Goal: Book appointment/travel/reservation

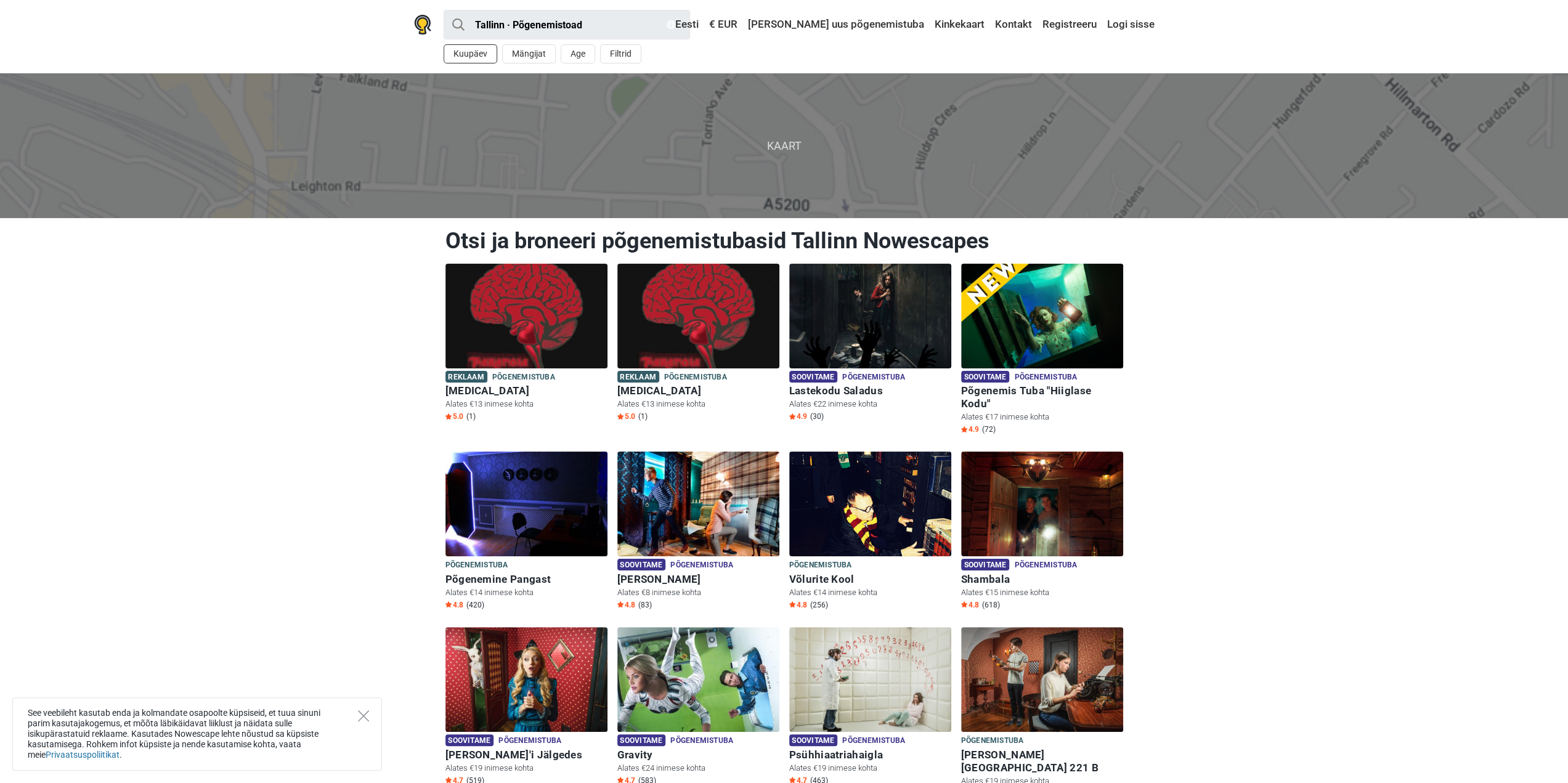
click at [470, 53] on button "Kuupäev" at bounding box center [470, 54] width 53 height 19
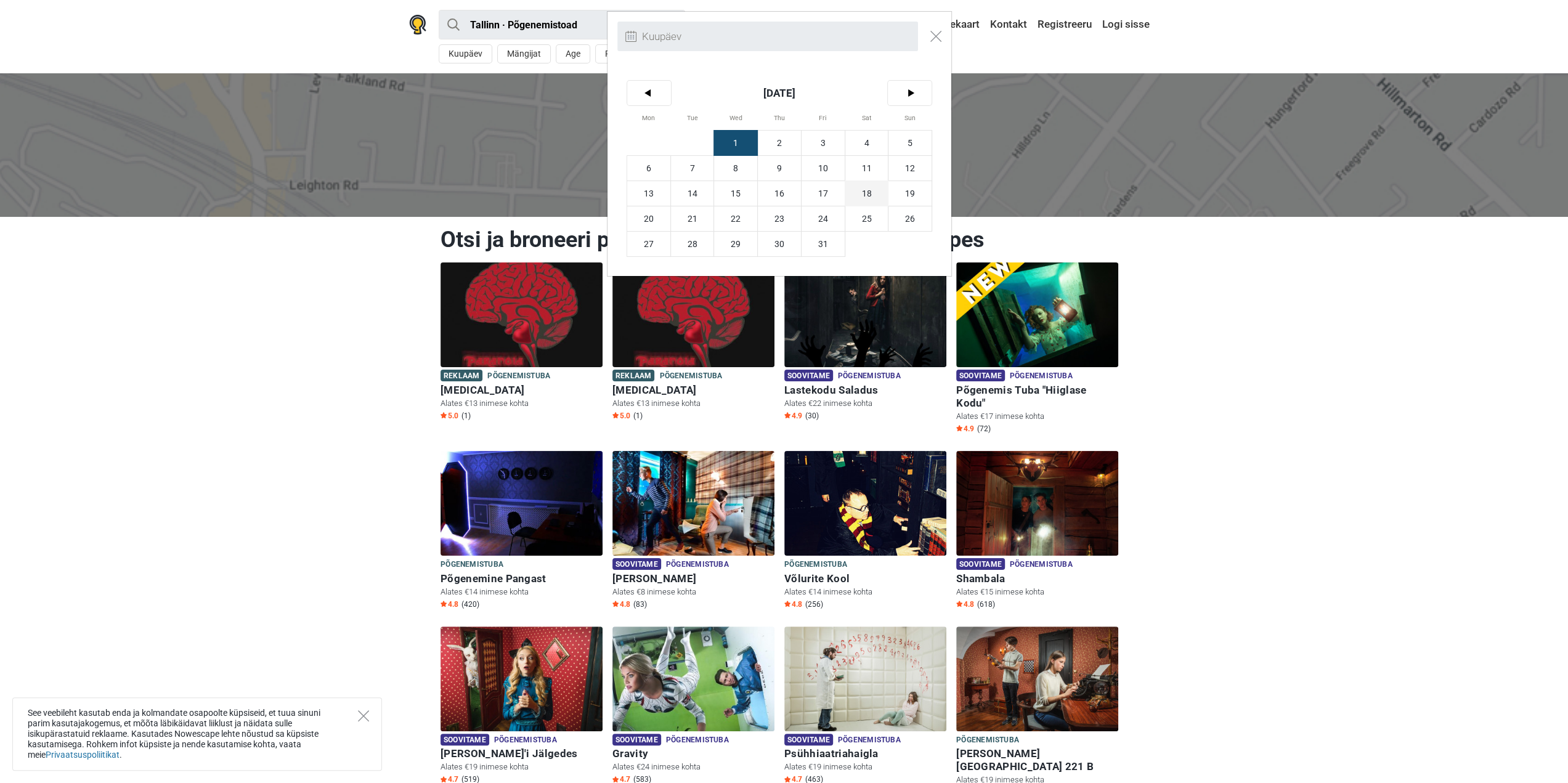
click at [871, 194] on span "18" at bounding box center [866, 193] width 43 height 24
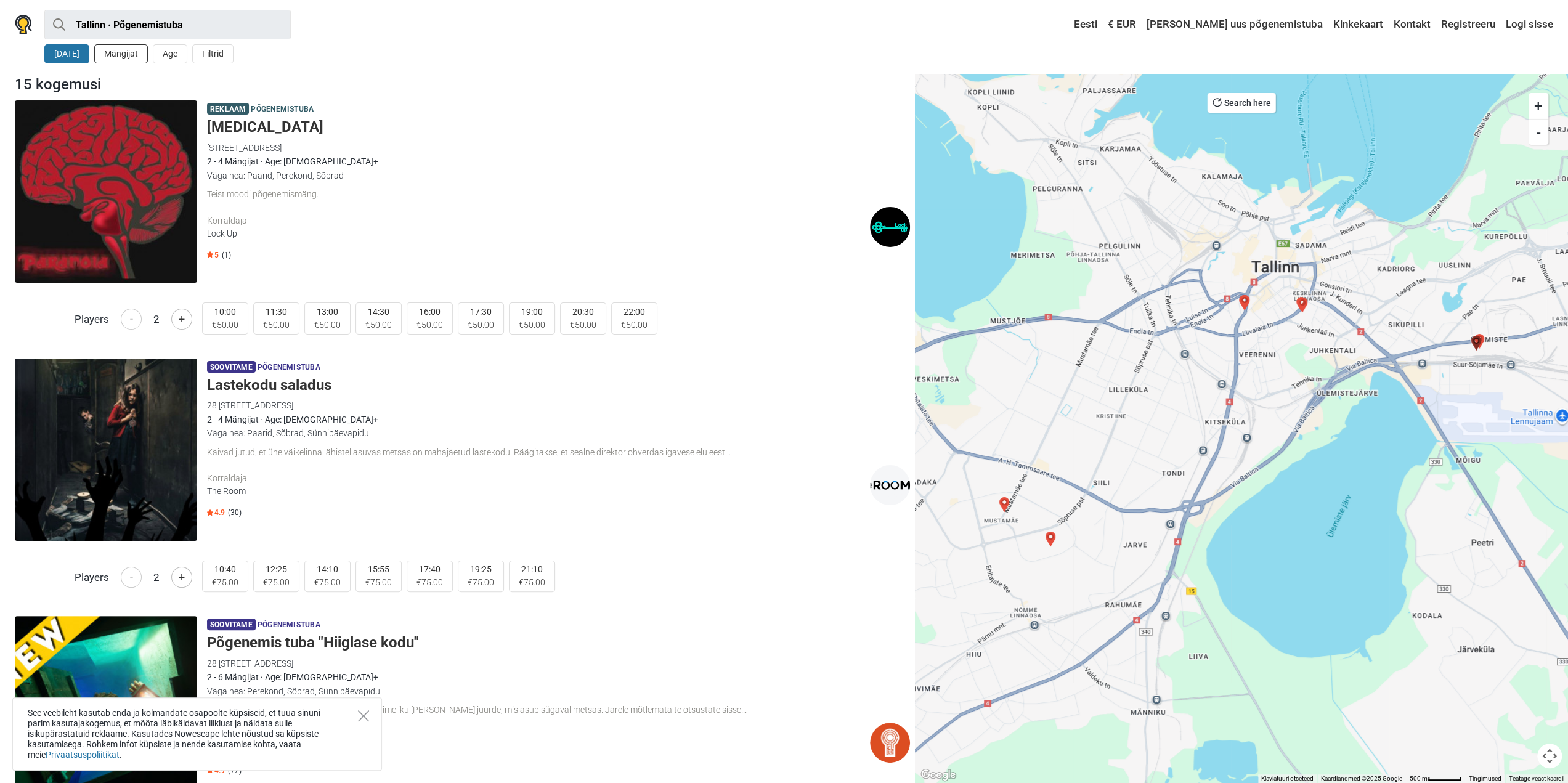
click at [123, 53] on button "Mängijat" at bounding box center [121, 54] width 53 height 19
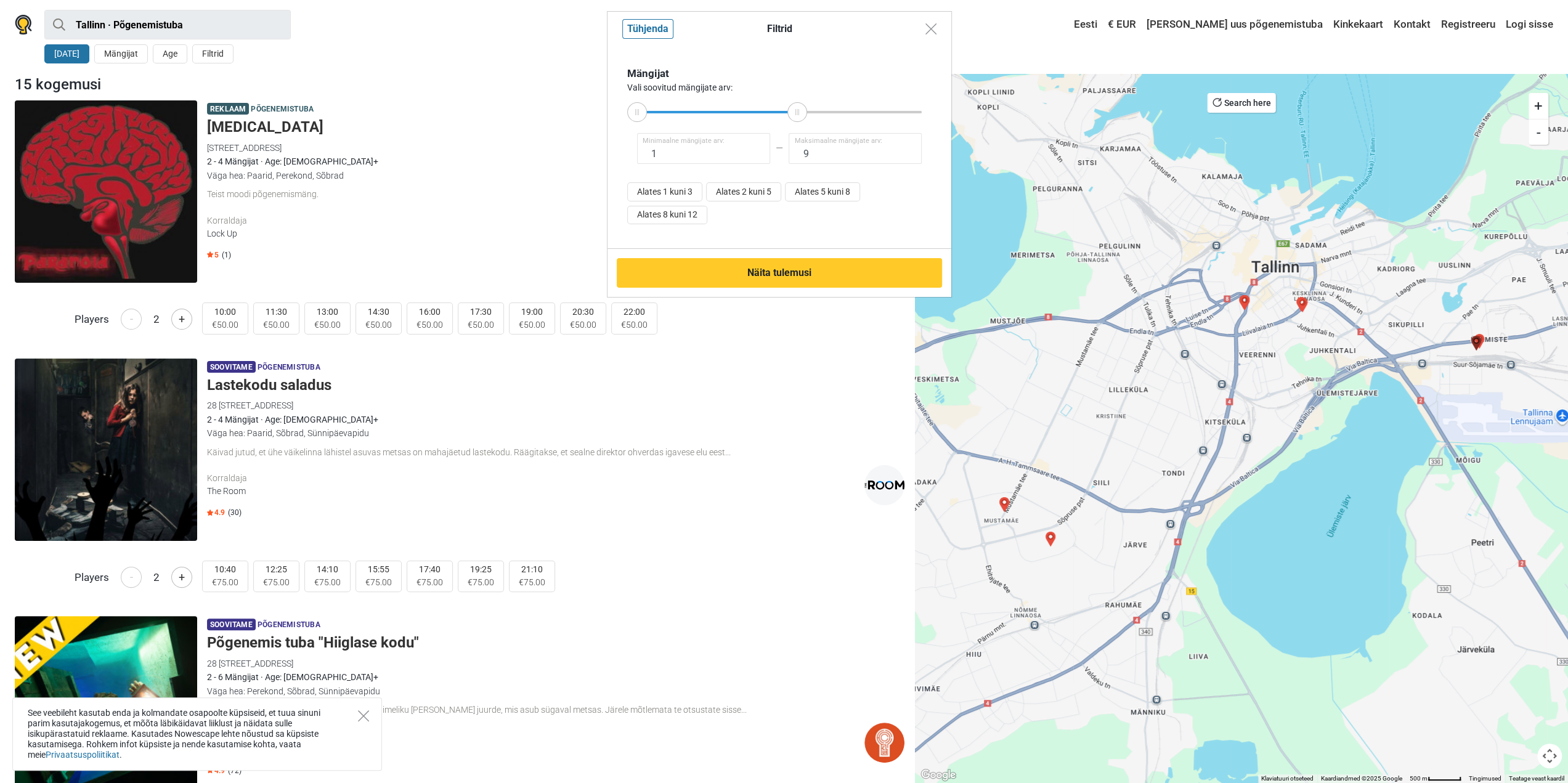
type input "8"
drag, startPoint x: 918, startPoint y: 116, endPoint x: 769, endPoint y: 113, distance: 149.0
click at [769, 113] on div at bounding box center [768, 111] width 20 height 20
drag, startPoint x: 634, startPoint y: 107, endPoint x: 751, endPoint y: 111, distance: 117.1
click at [751, 111] on div at bounding box center [751, 111] width 20 height 20
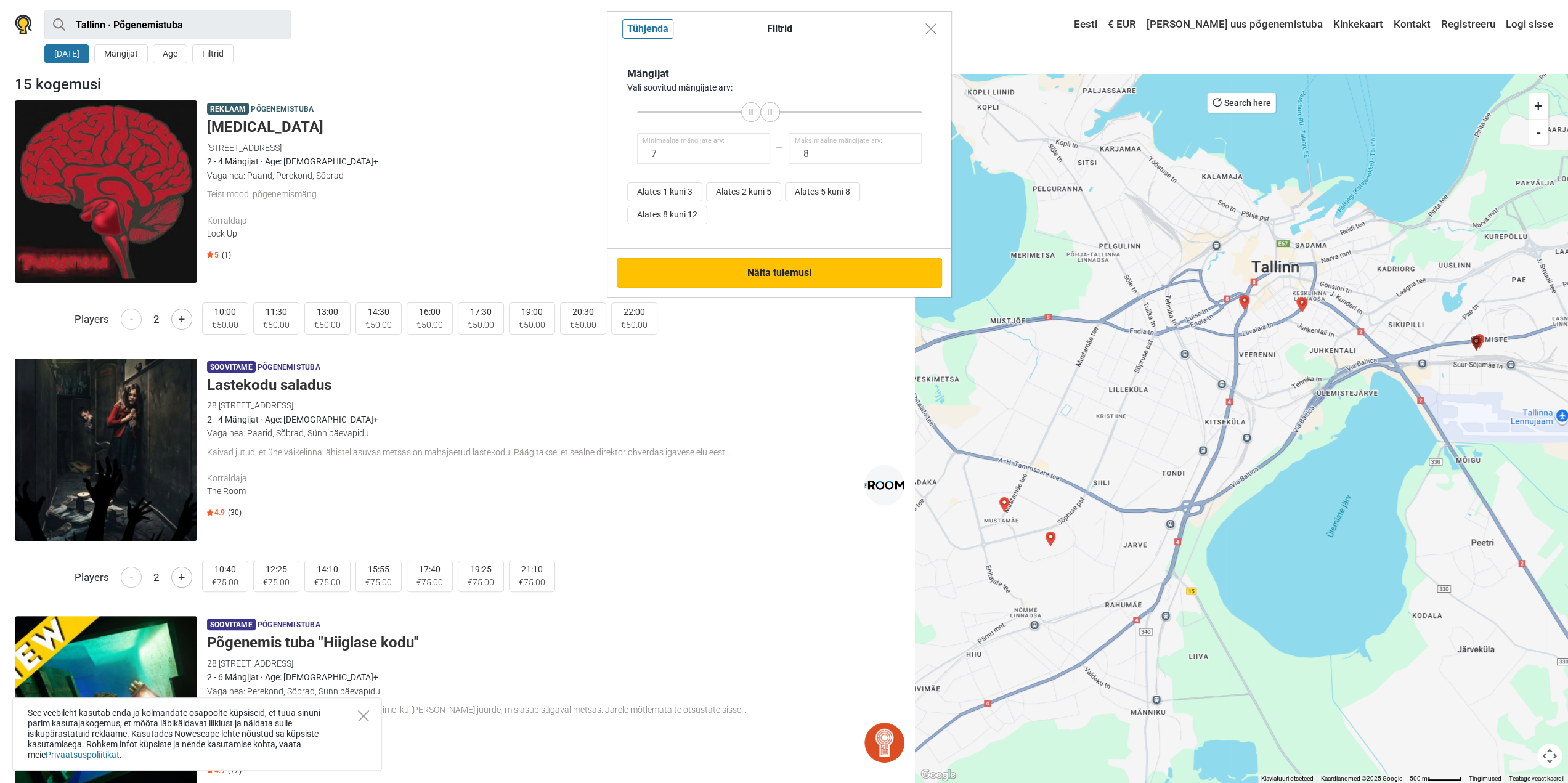
click at [782, 275] on button "Näita tulemusi" at bounding box center [779, 273] width 326 height 30
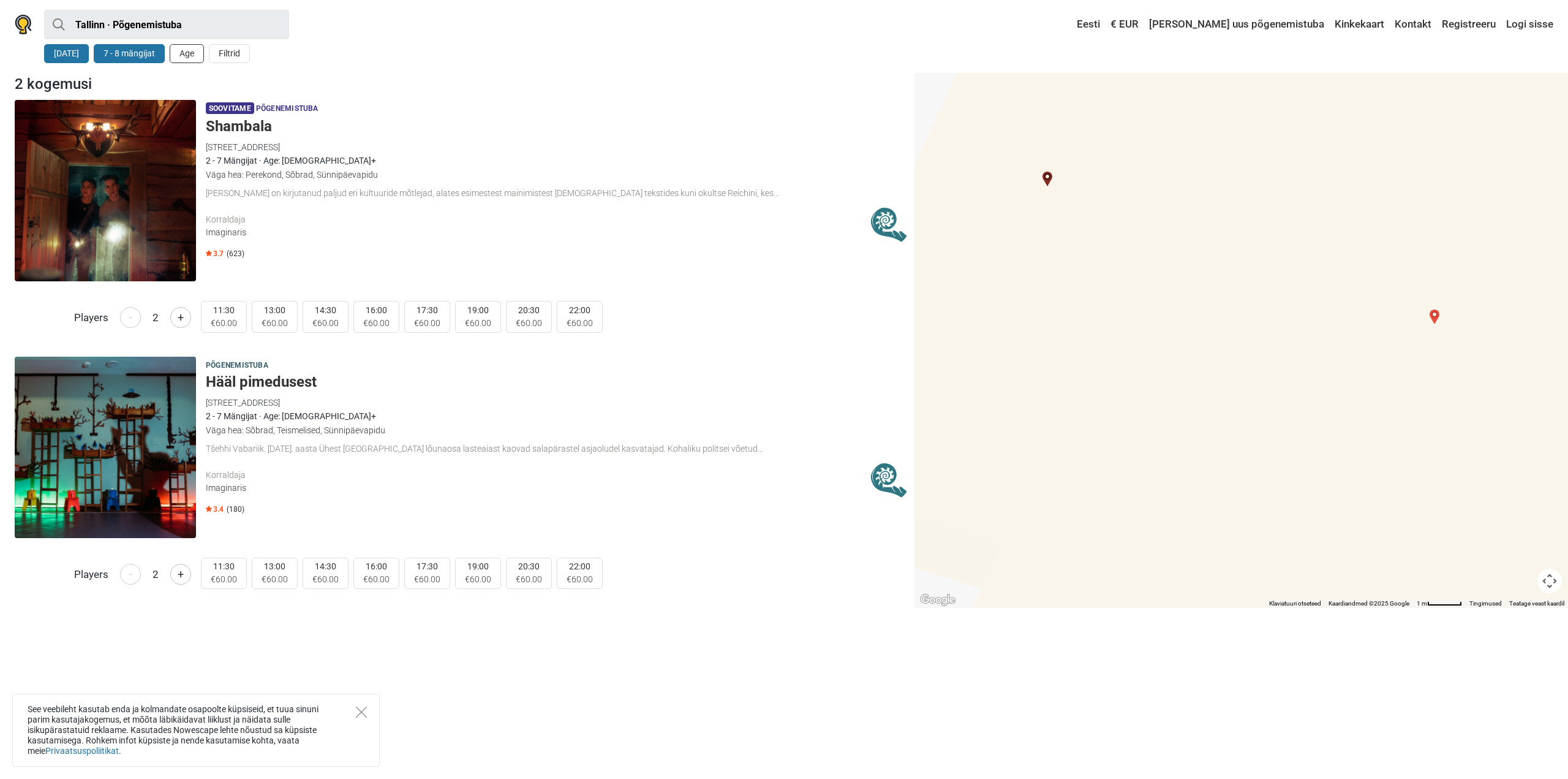
click at [187, 57] on button "Age" at bounding box center [187, 54] width 34 height 19
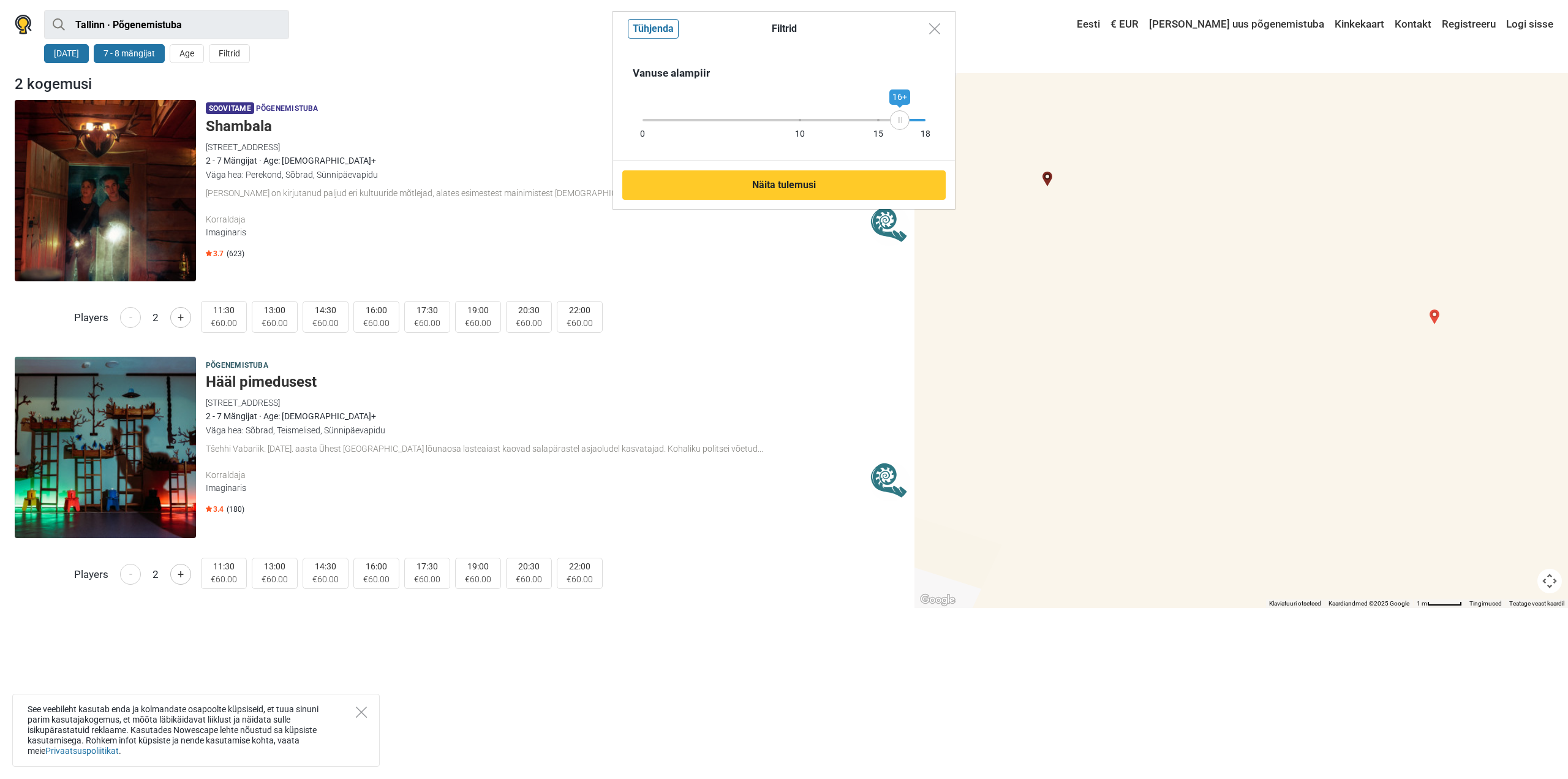
drag, startPoint x: 924, startPoint y: 121, endPoint x: 900, endPoint y: 120, distance: 24.0
click at [900, 120] on icon at bounding box center [900, 120] width 19 height 6
click at [816, 176] on button "Näita tulemusi" at bounding box center [784, 185] width 324 height 30
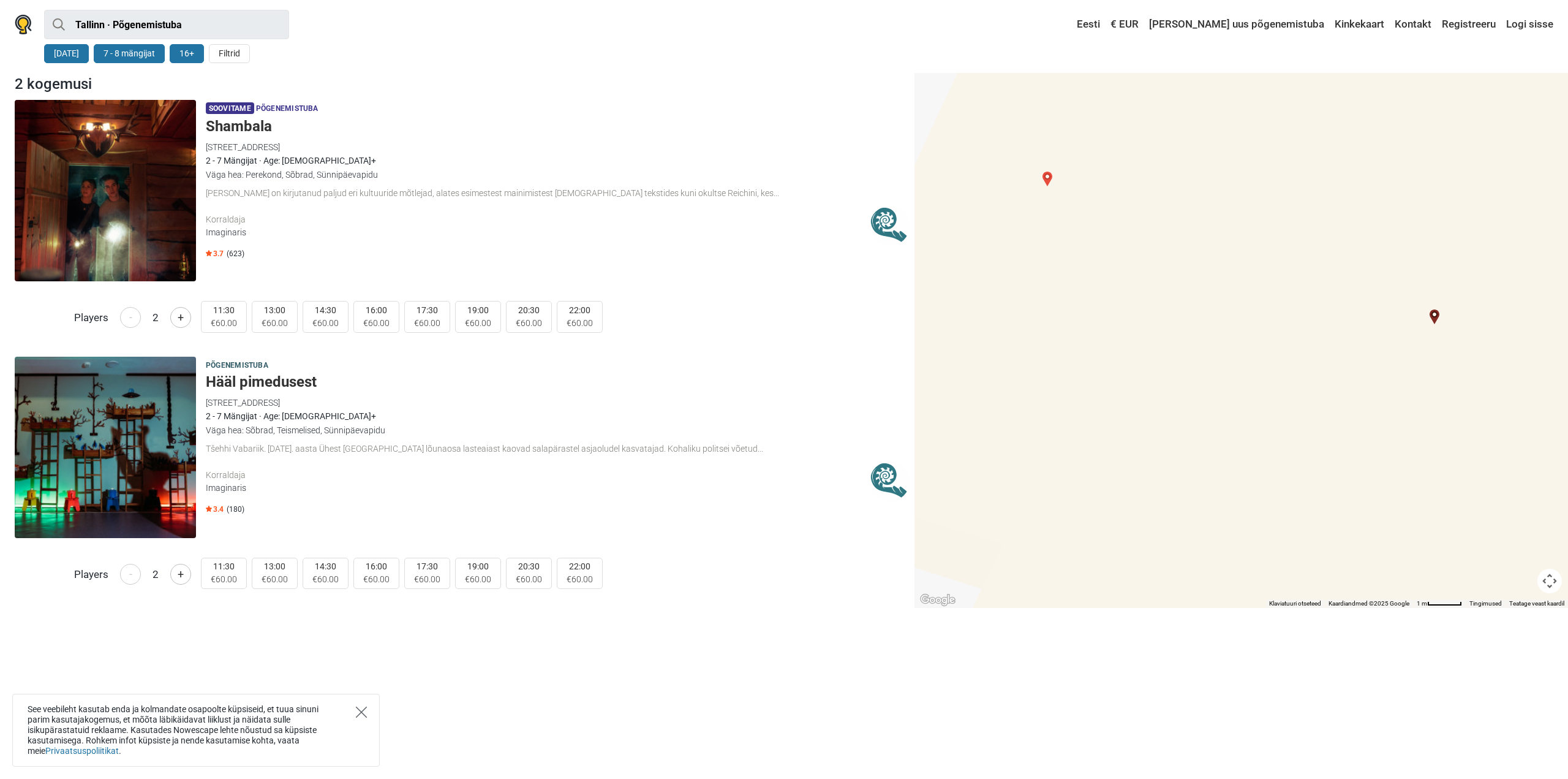
click at [365, 716] on icon "Close" at bounding box center [361, 712] width 11 height 11
click at [176, 51] on button "16+" at bounding box center [187, 54] width 34 height 19
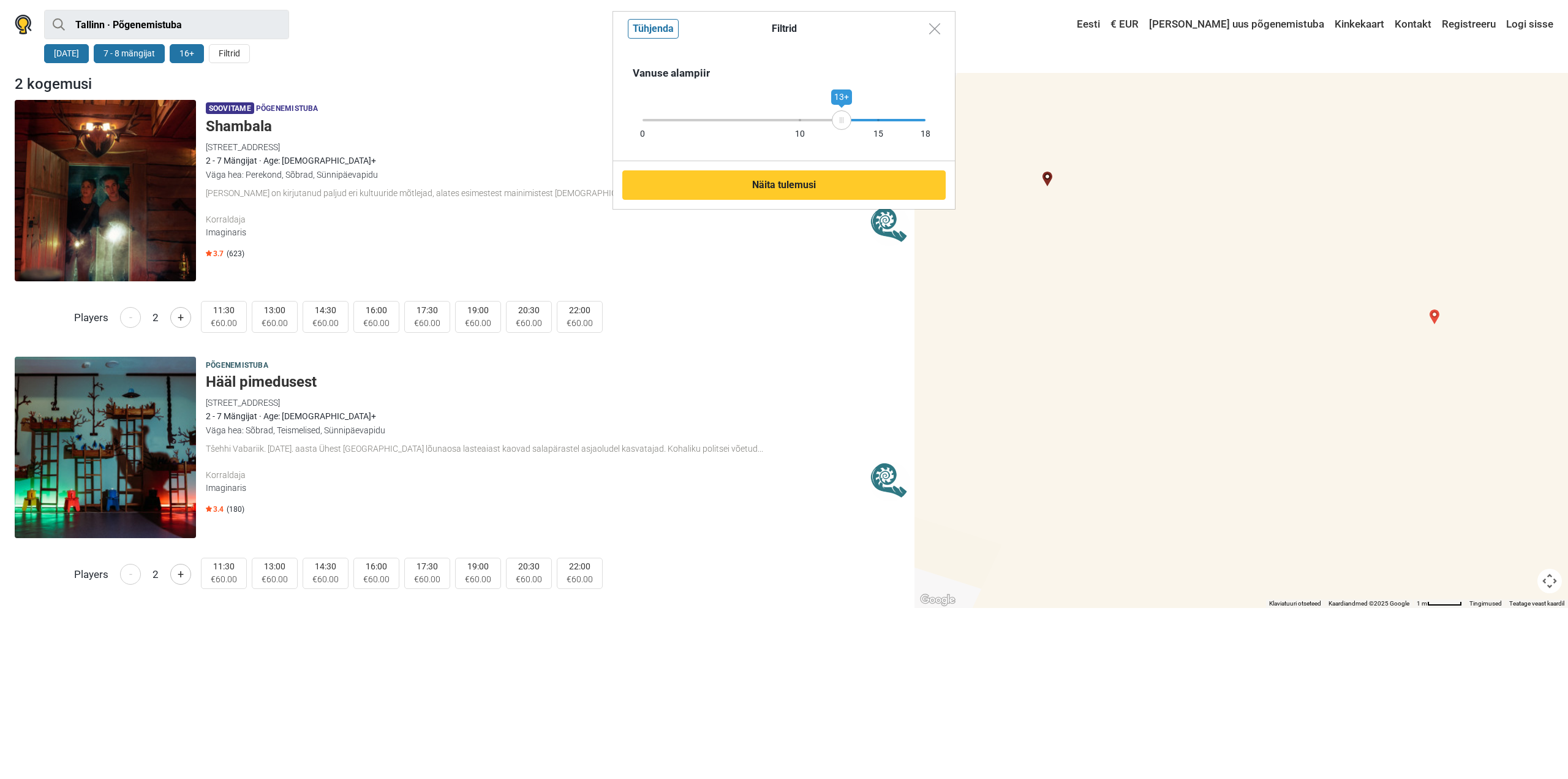
drag, startPoint x: 892, startPoint y: 123, endPoint x: 842, endPoint y: 122, distance: 50.0
click at [842, 122] on div "13+" at bounding box center [841, 119] width 20 height 20
click at [802, 196] on button "Näita tulemusi" at bounding box center [784, 185] width 324 height 30
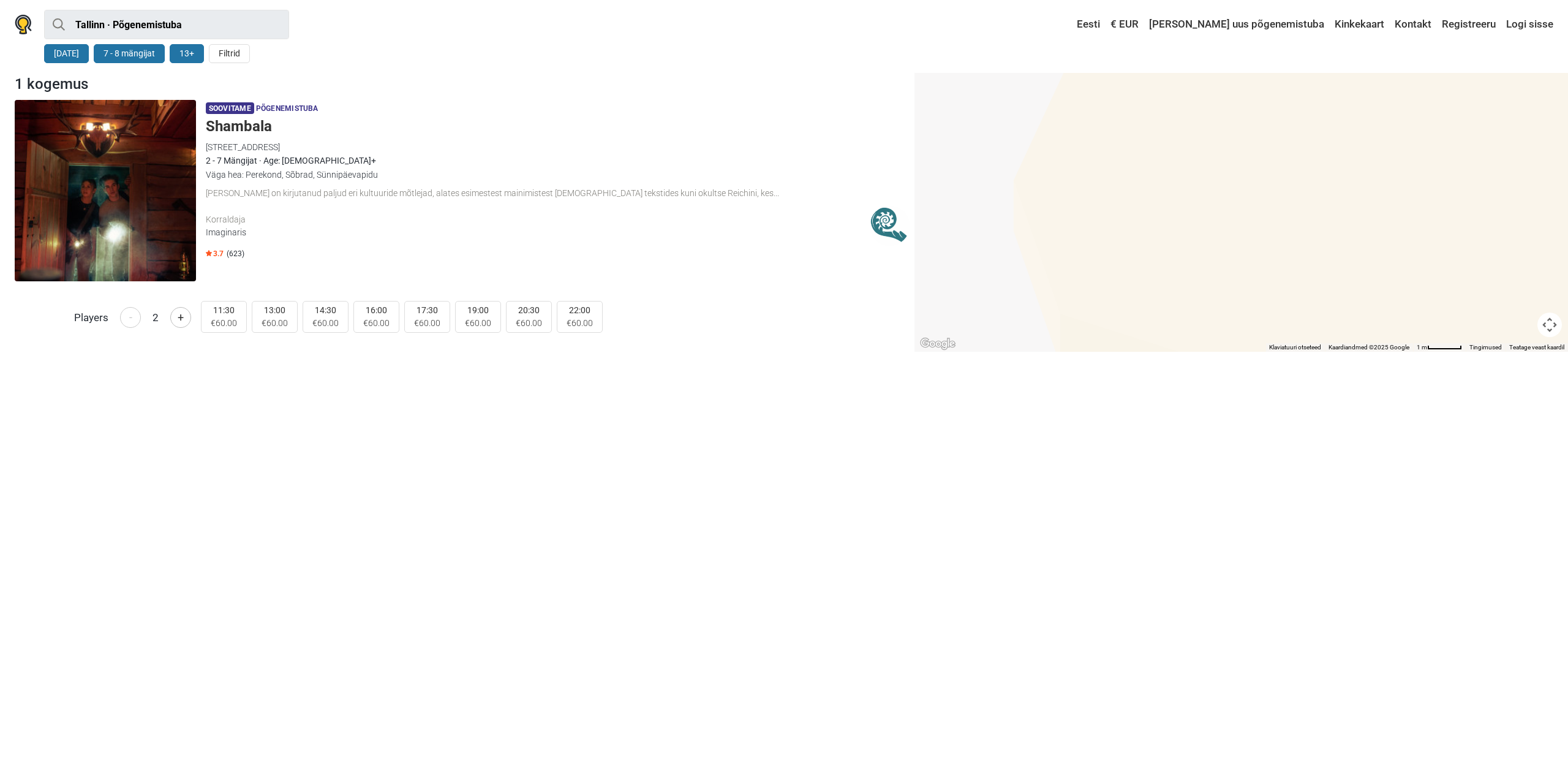
click at [186, 55] on button "13+" at bounding box center [187, 54] width 34 height 19
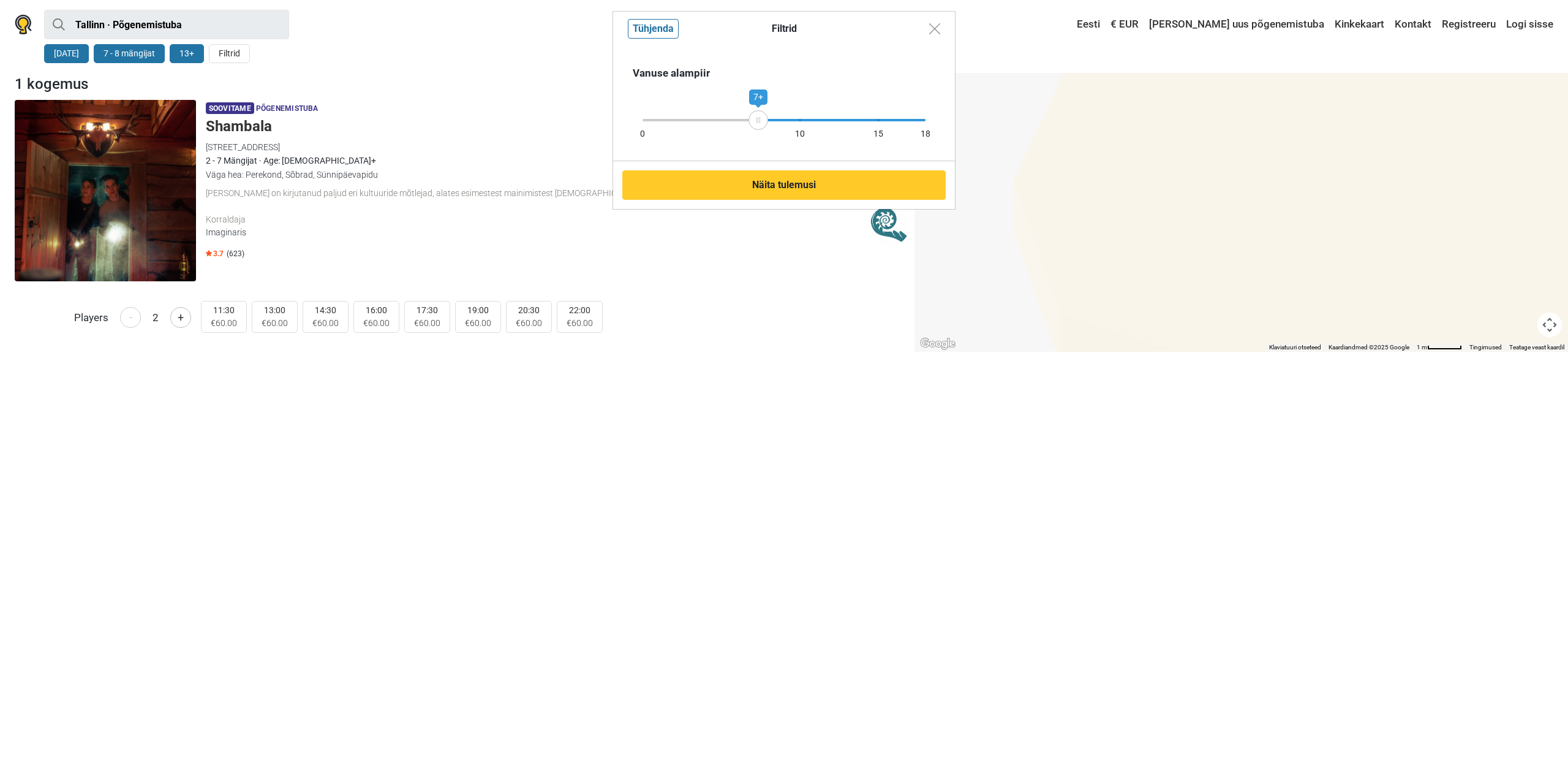
drag, startPoint x: 844, startPoint y: 122, endPoint x: 758, endPoint y: 121, distance: 86.0
click at [758, 121] on icon at bounding box center [758, 120] width 19 height 6
click at [772, 176] on button "Näita tulemusi" at bounding box center [784, 185] width 324 height 30
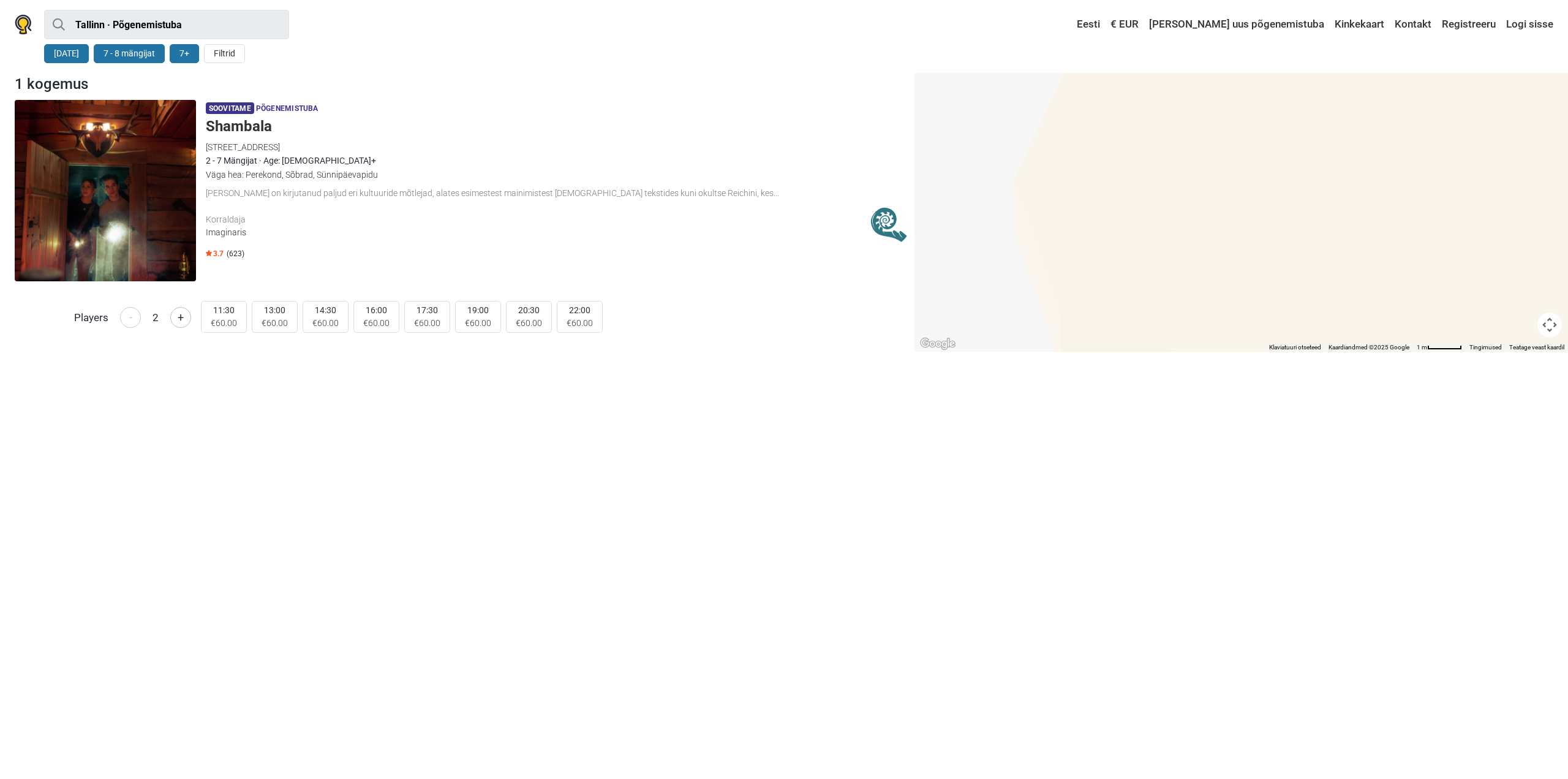
click at [143, 56] on button "7 - 8 mängijat" at bounding box center [129, 54] width 71 height 19
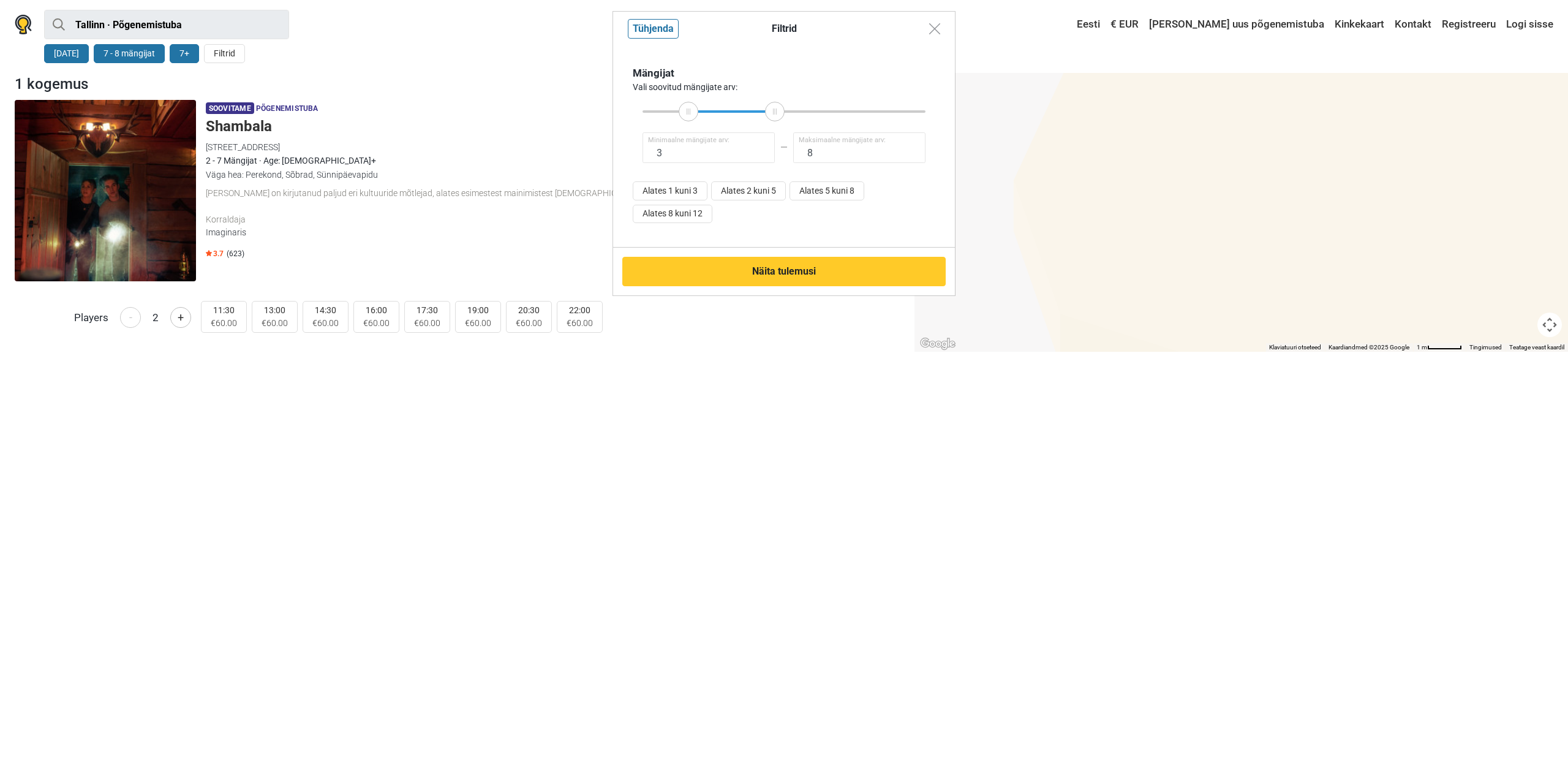
drag, startPoint x: 752, startPoint y: 110, endPoint x: 689, endPoint y: 112, distance: 63.0
click at [689, 112] on icon at bounding box center [689, 112] width 19 height 6
click at [844, 278] on button "Näita tulemusi" at bounding box center [784, 272] width 324 height 30
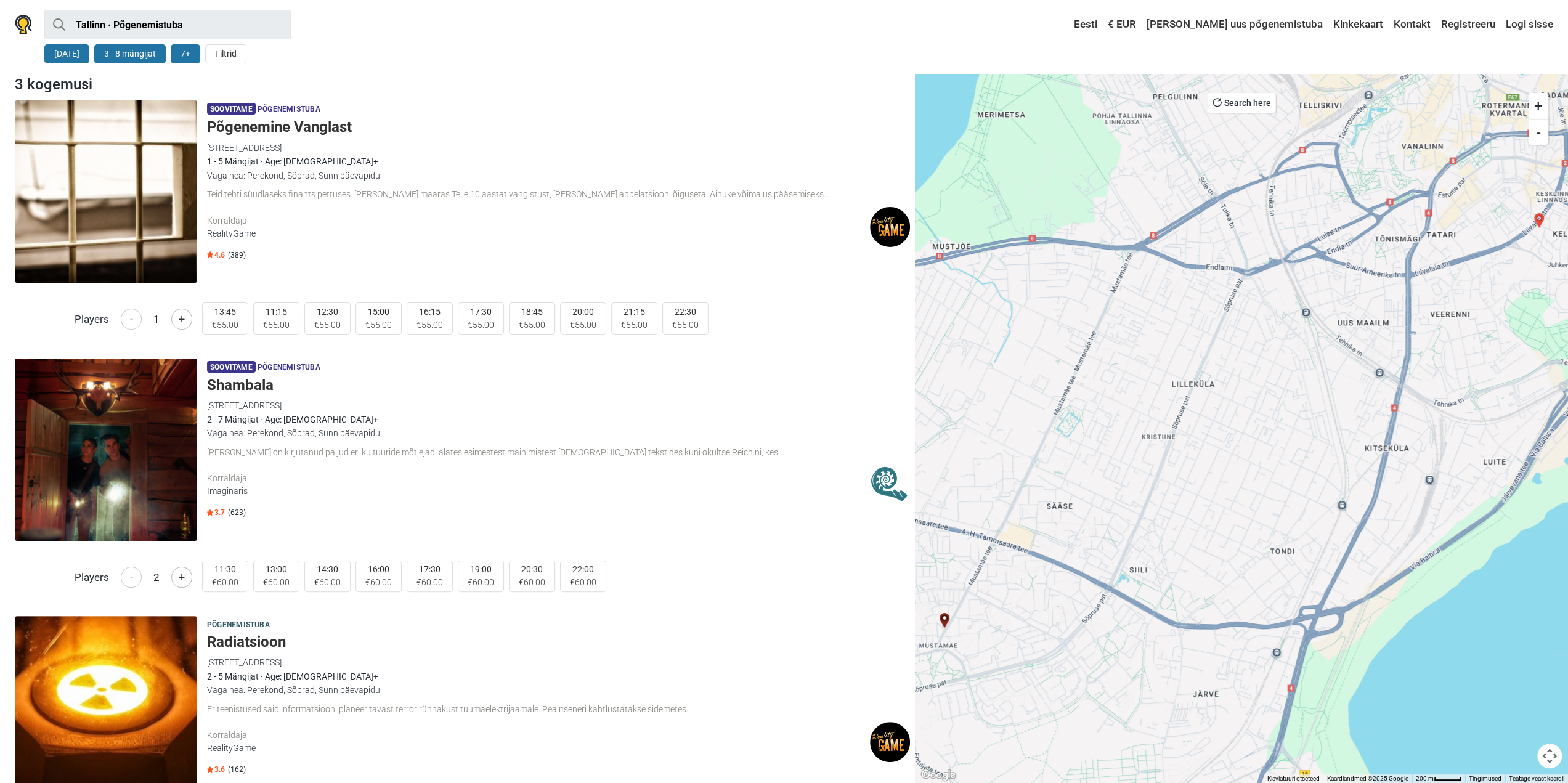
scroll to position [62, 0]
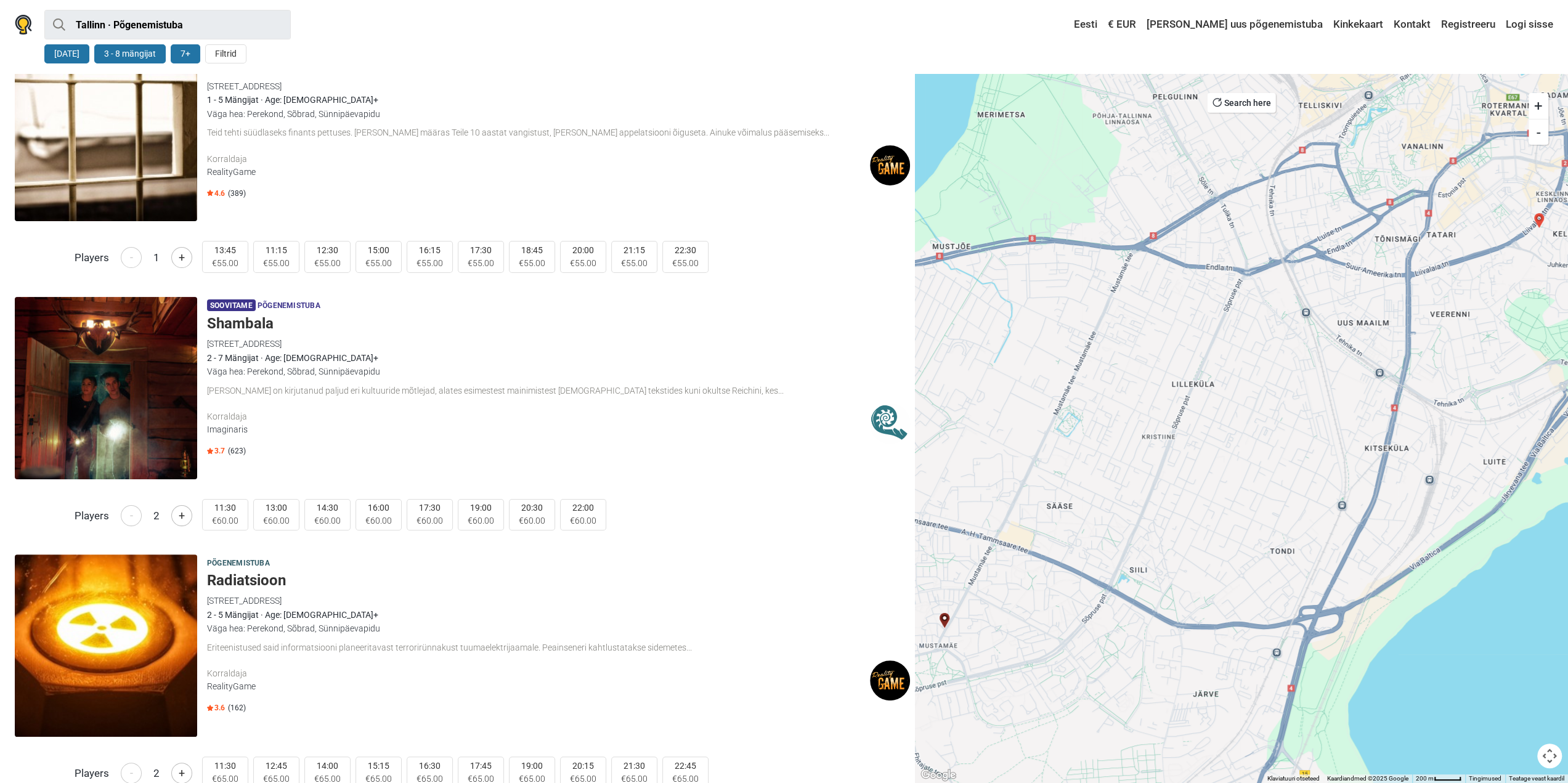
click at [180, 56] on button "7+" at bounding box center [186, 54] width 30 height 19
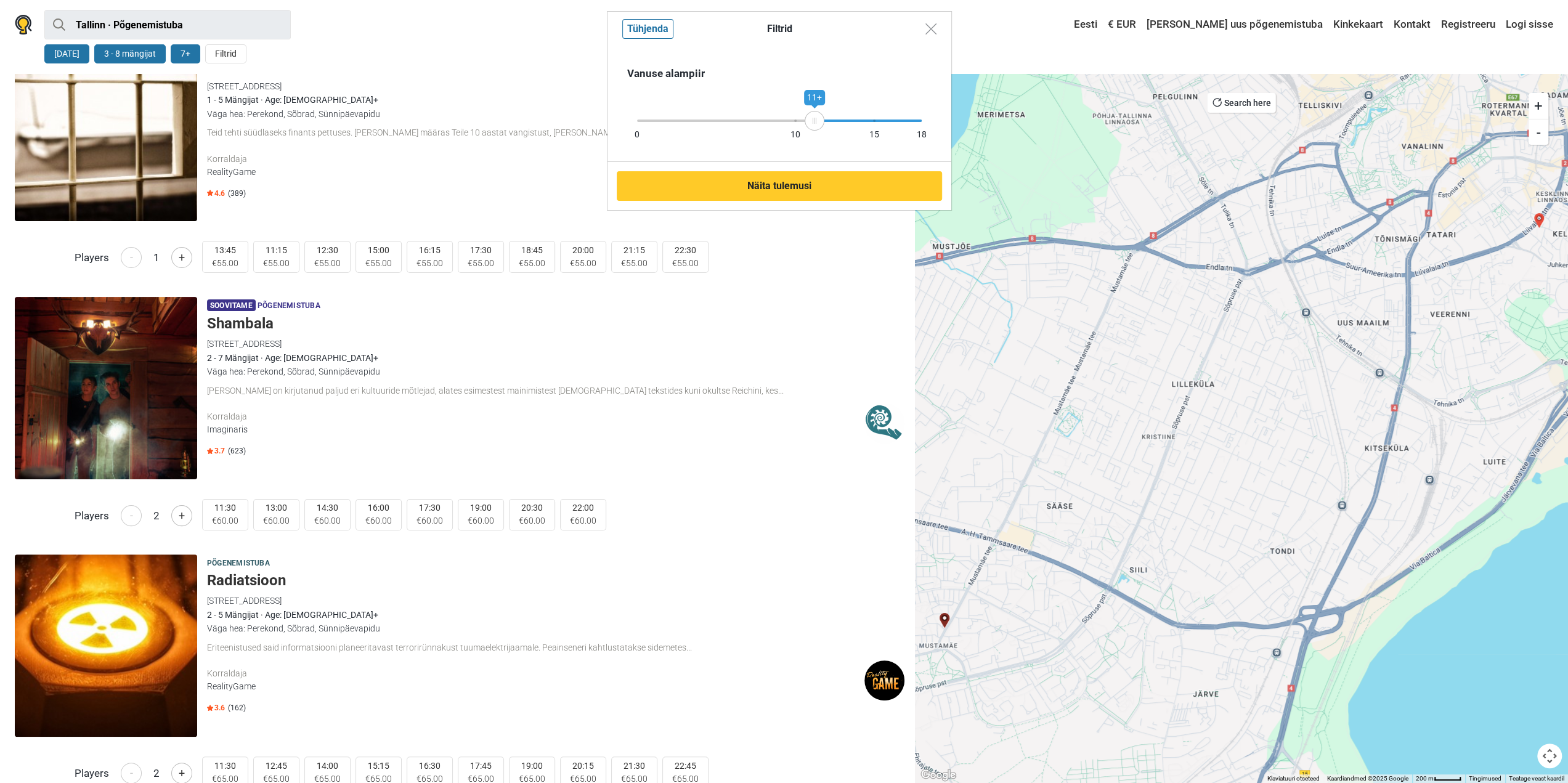
drag, startPoint x: 750, startPoint y: 122, endPoint x: 815, endPoint y: 118, distance: 65.1
click at [815, 118] on icon at bounding box center [814, 121] width 19 height 6
click at [797, 181] on button "Näita tulemusi" at bounding box center [779, 186] width 326 height 30
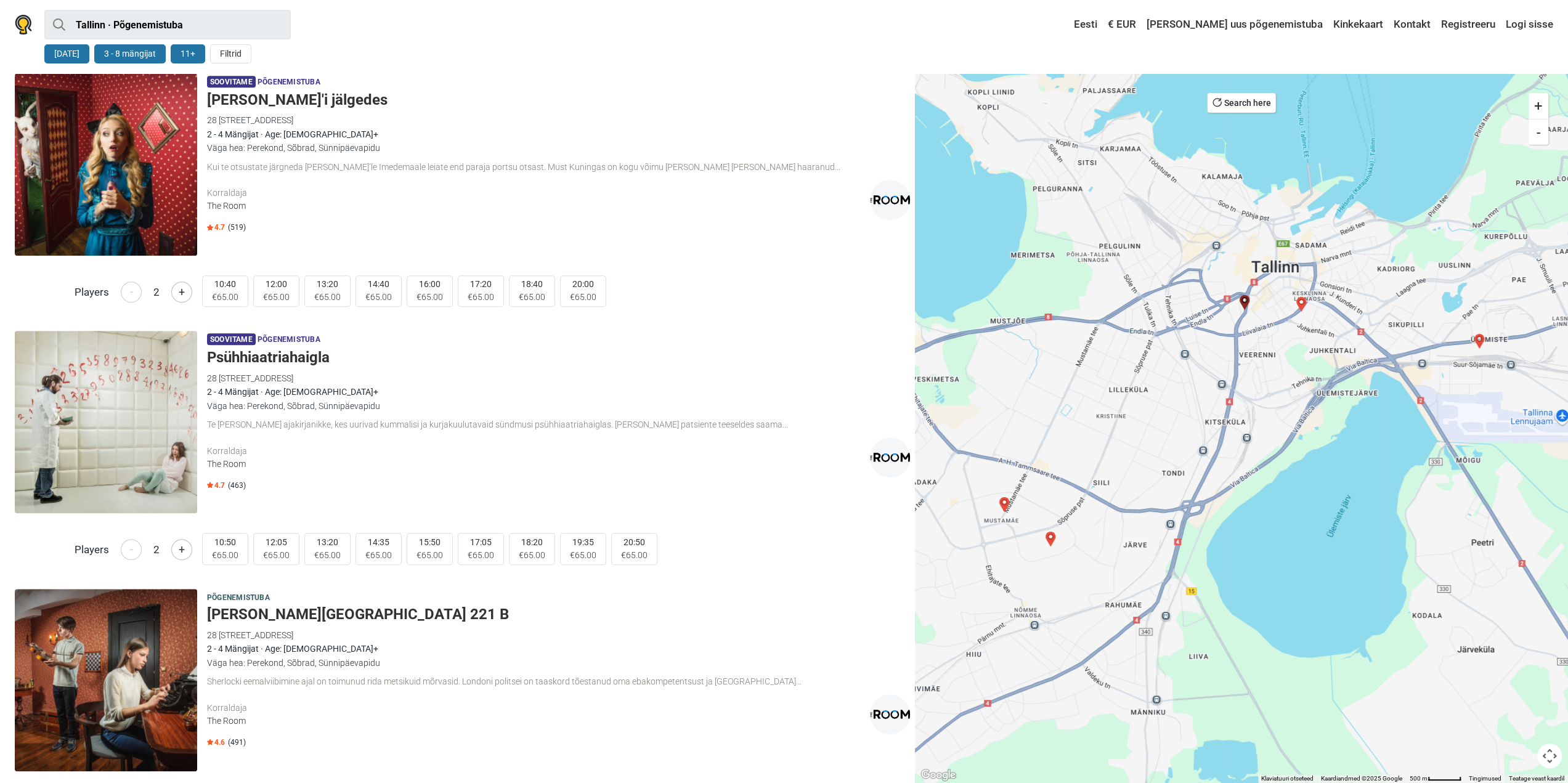
scroll to position [1109, 0]
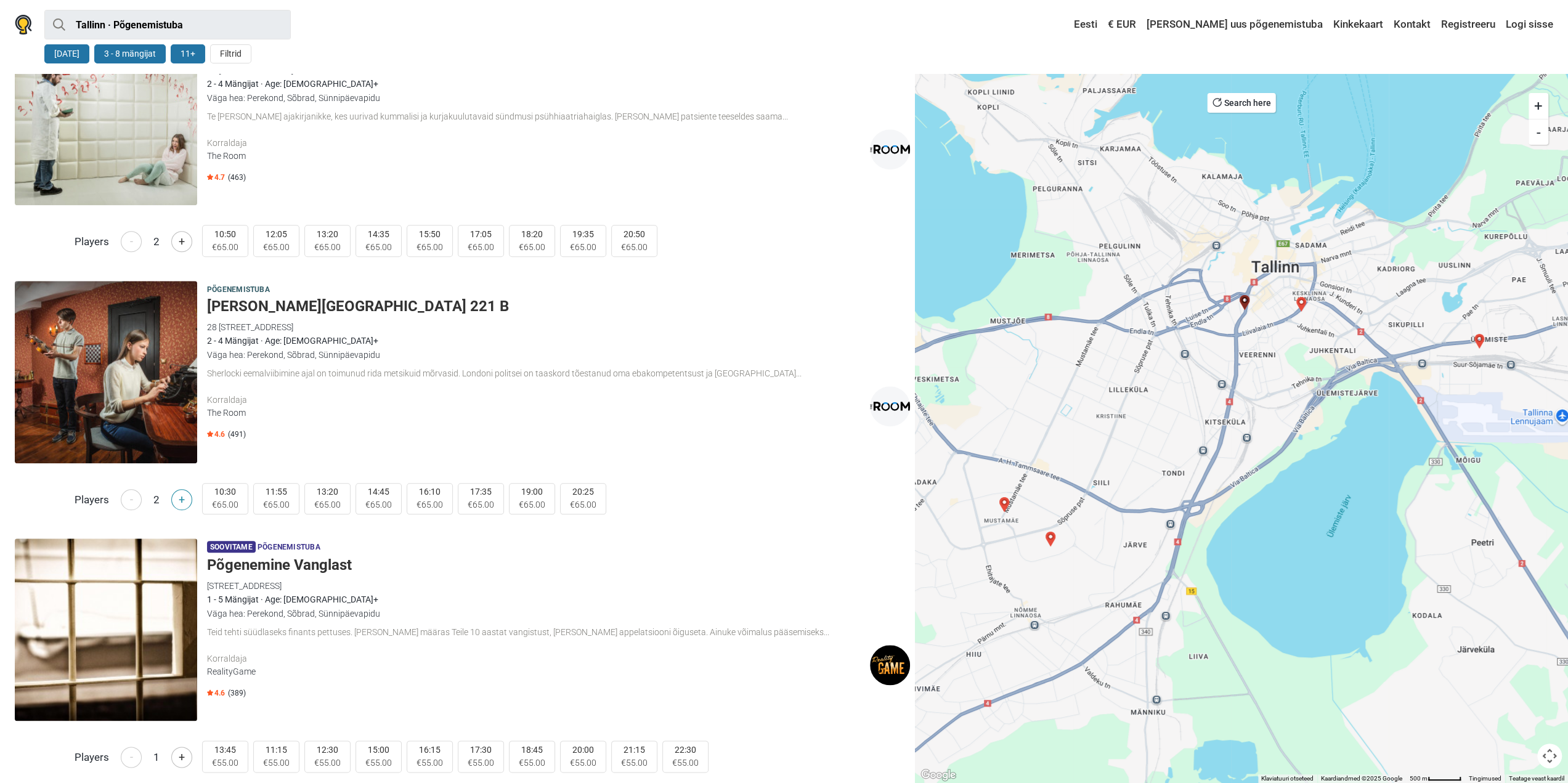
click at [185, 501] on button "+" at bounding box center [181, 500] width 21 height 21
click at [118, 50] on button "3 - 8 mängijat" at bounding box center [129, 54] width 71 height 19
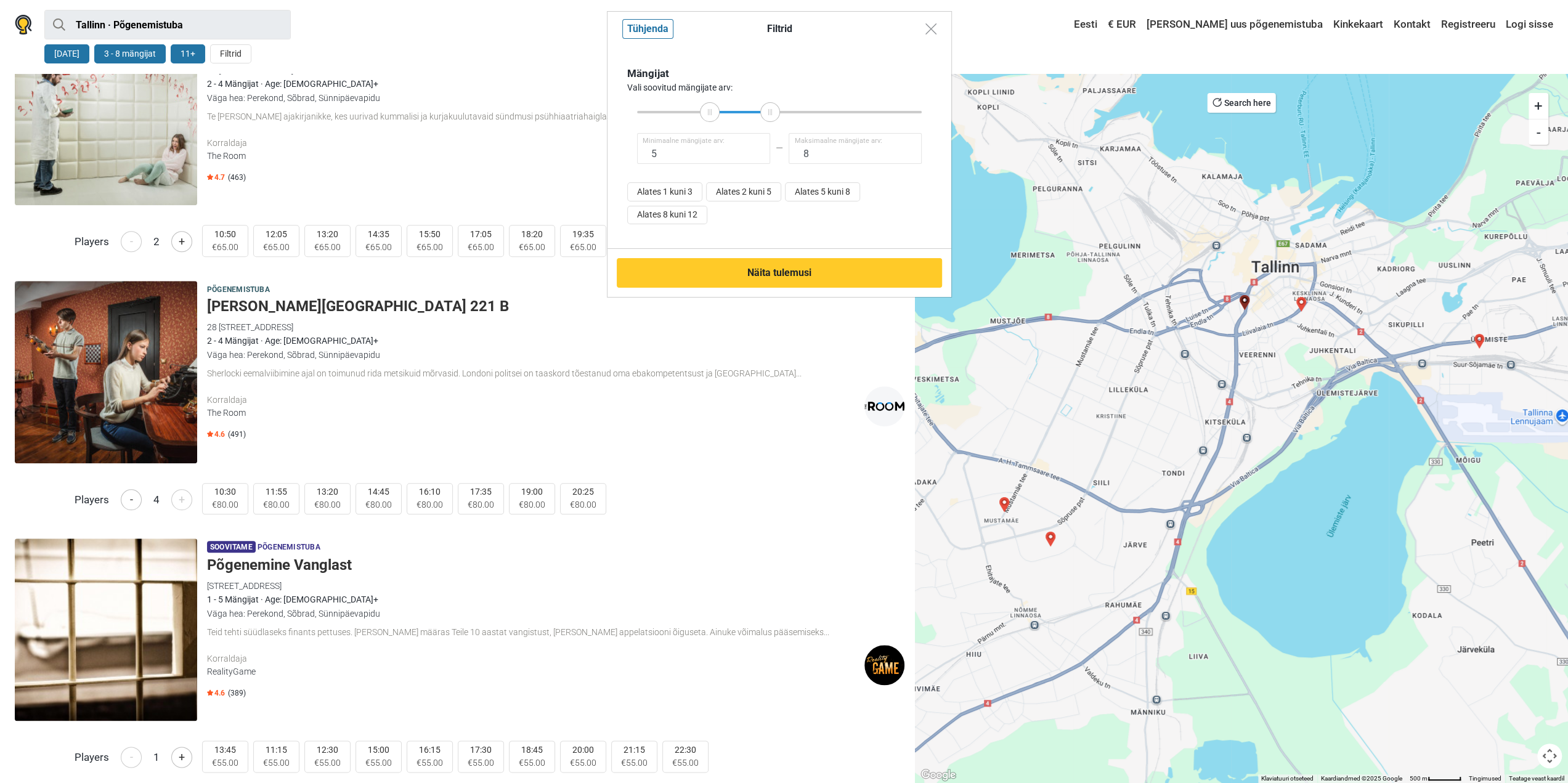
drag, startPoint x: 682, startPoint y: 113, endPoint x: 710, endPoint y: 114, distance: 28.0
click at [710, 114] on icon at bounding box center [710, 112] width 19 height 6
type input "6"
drag, startPoint x: 710, startPoint y: 114, endPoint x: 733, endPoint y: 118, distance: 23.3
click at [733, 118] on div at bounding box center [732, 111] width 20 height 20
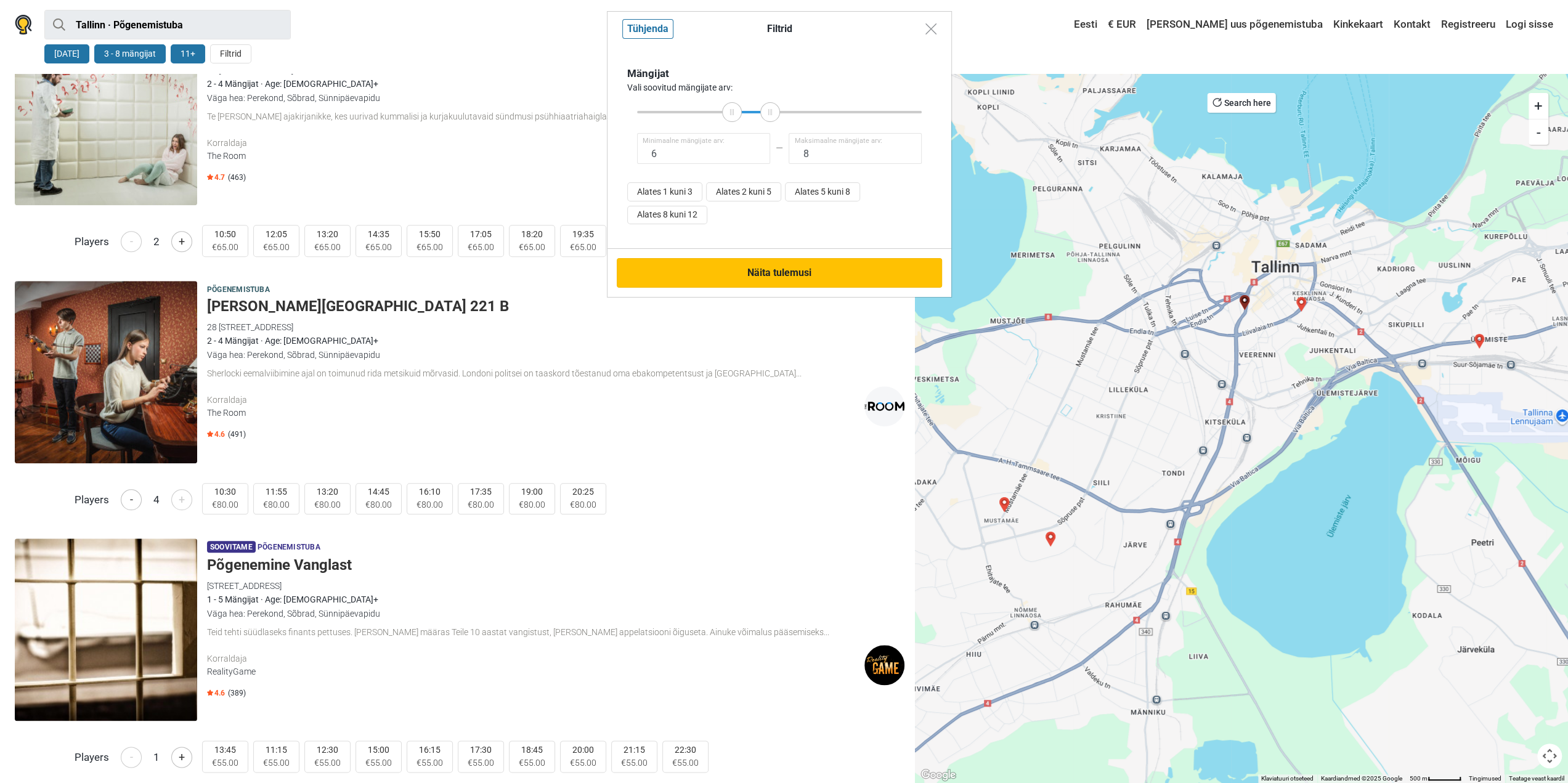
click at [777, 278] on button "Näita tulemusi" at bounding box center [779, 273] width 326 height 30
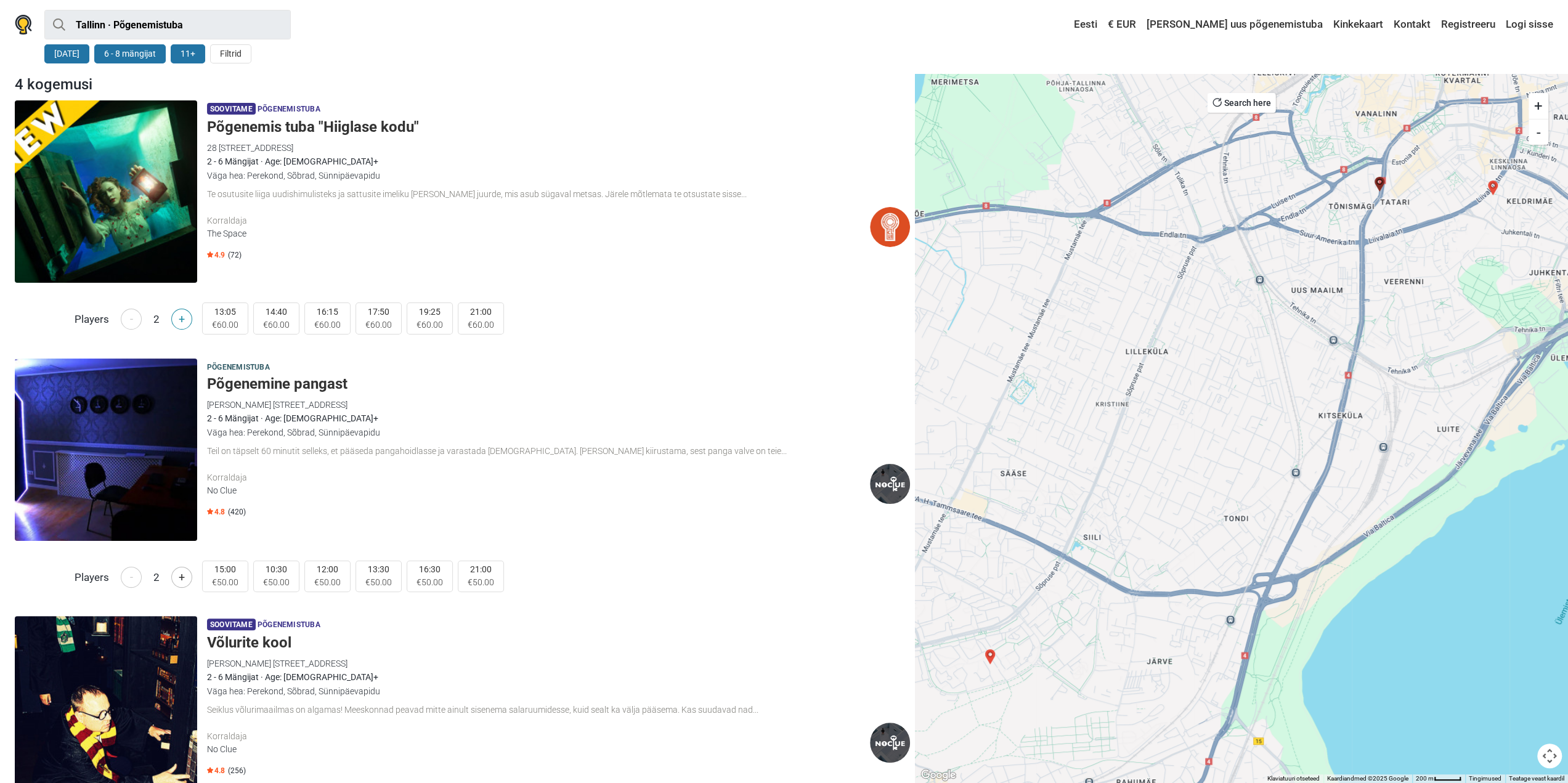
click at [182, 321] on button "+" at bounding box center [181, 319] width 21 height 21
click at [188, 573] on button "+" at bounding box center [181, 577] width 21 height 21
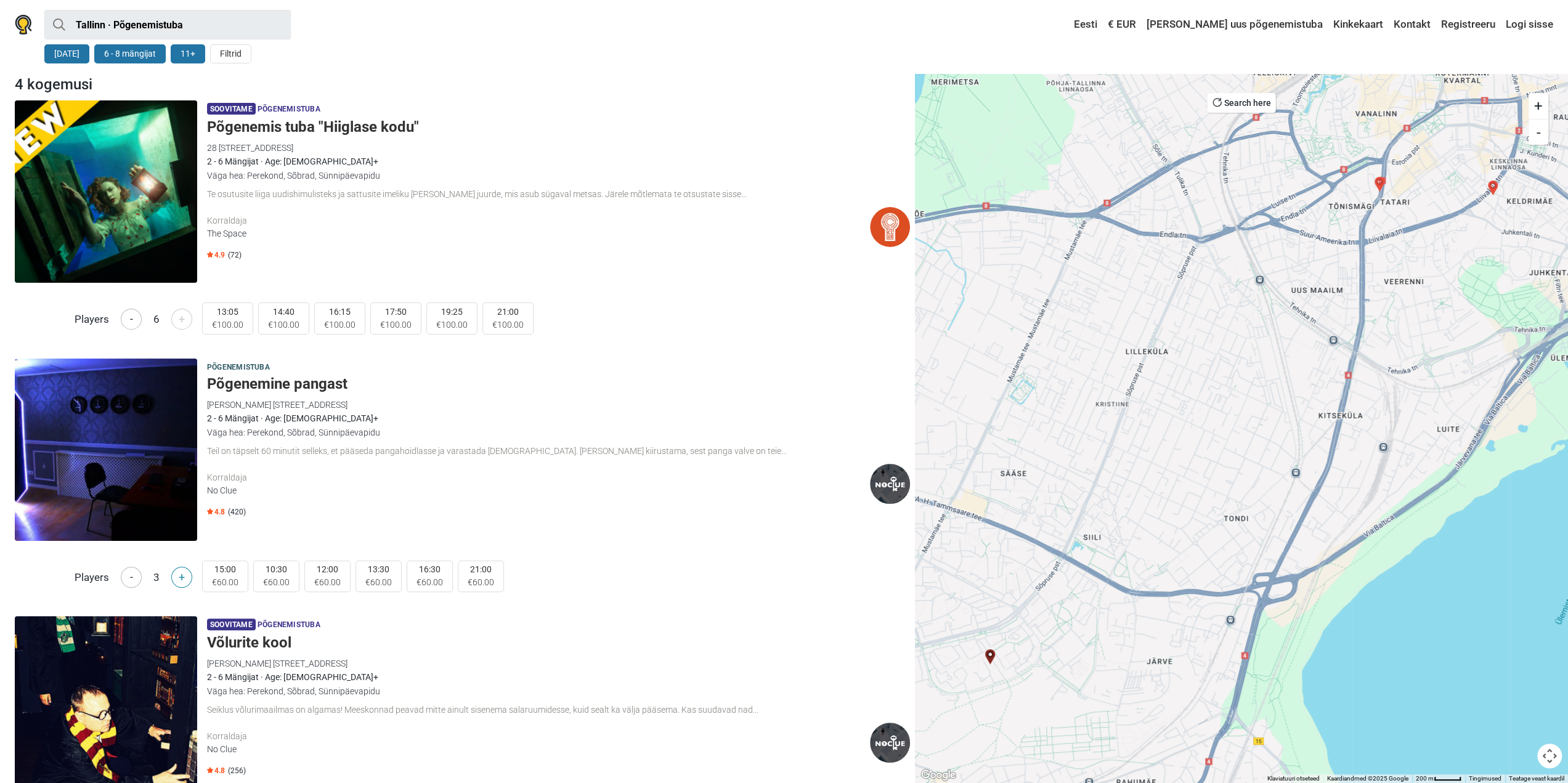
click at [187, 575] on button "+" at bounding box center [181, 577] width 21 height 21
click at [891, 234] on img at bounding box center [890, 227] width 40 height 40
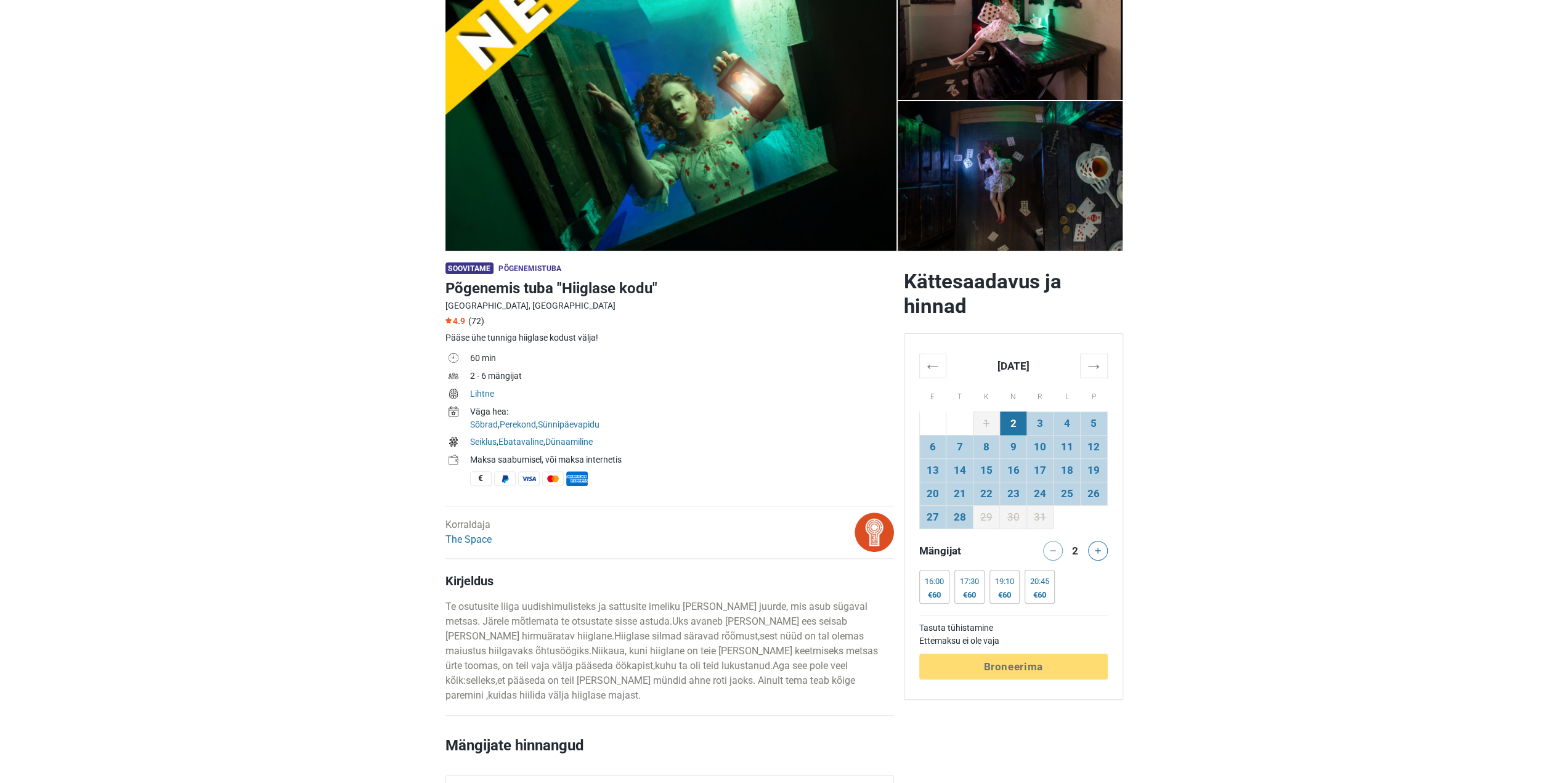
scroll to position [185, 0]
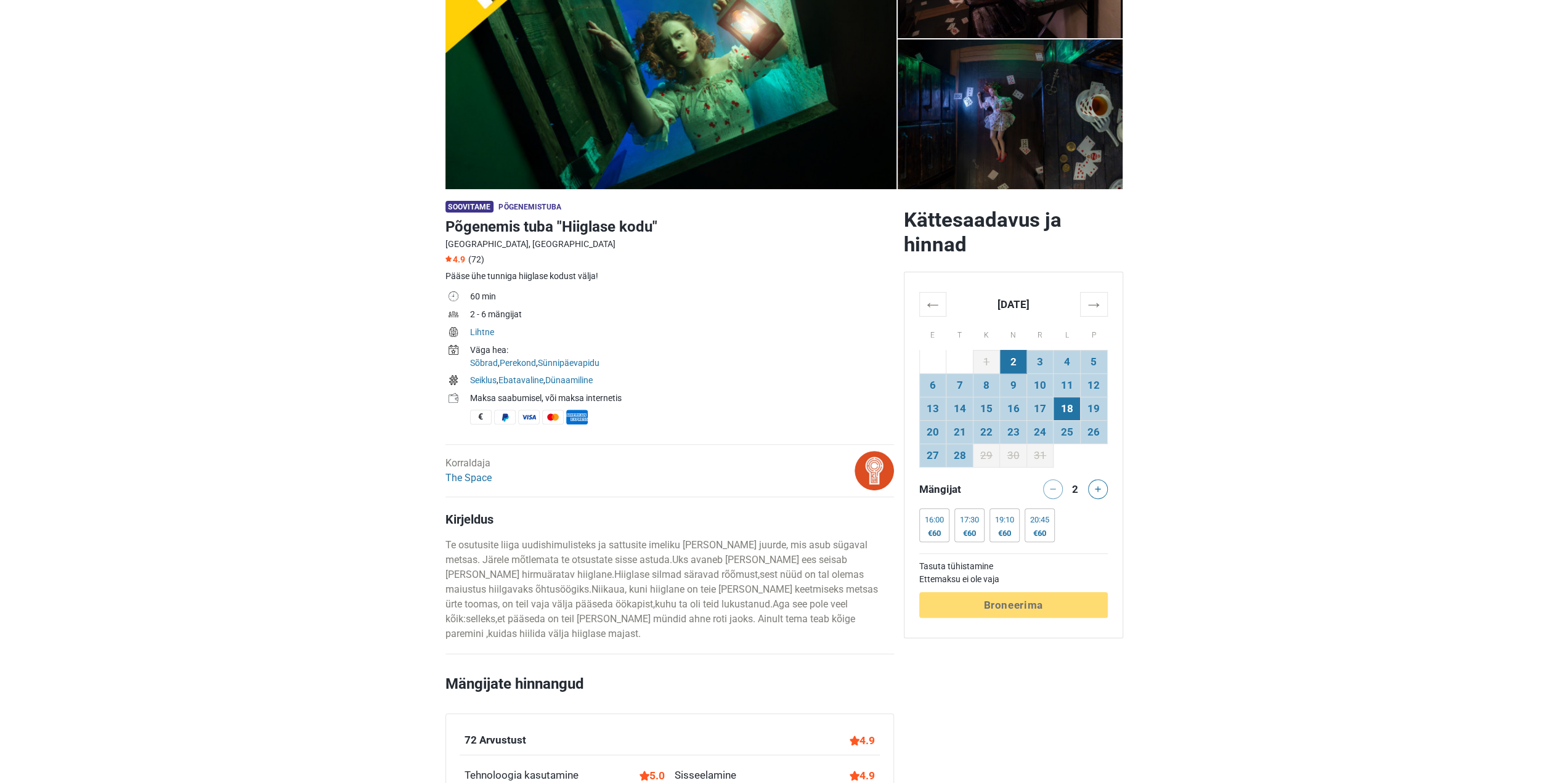
click at [1068, 402] on td "18" at bounding box center [1067, 409] width 27 height 24
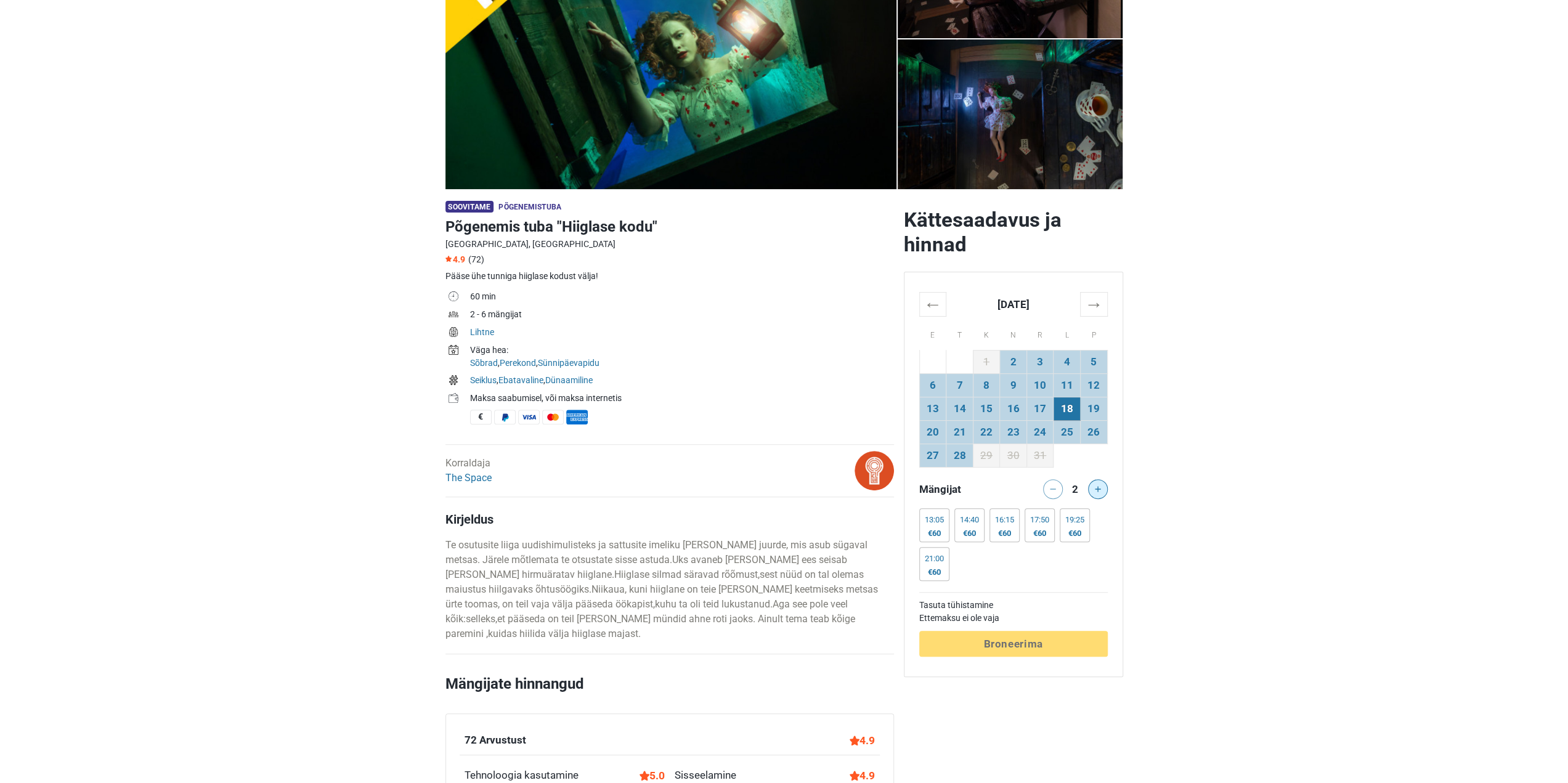
click at [1096, 490] on icon at bounding box center [1097, 490] width 6 height 6
click at [1097, 489] on div at bounding box center [1099, 489] width 24 height 20
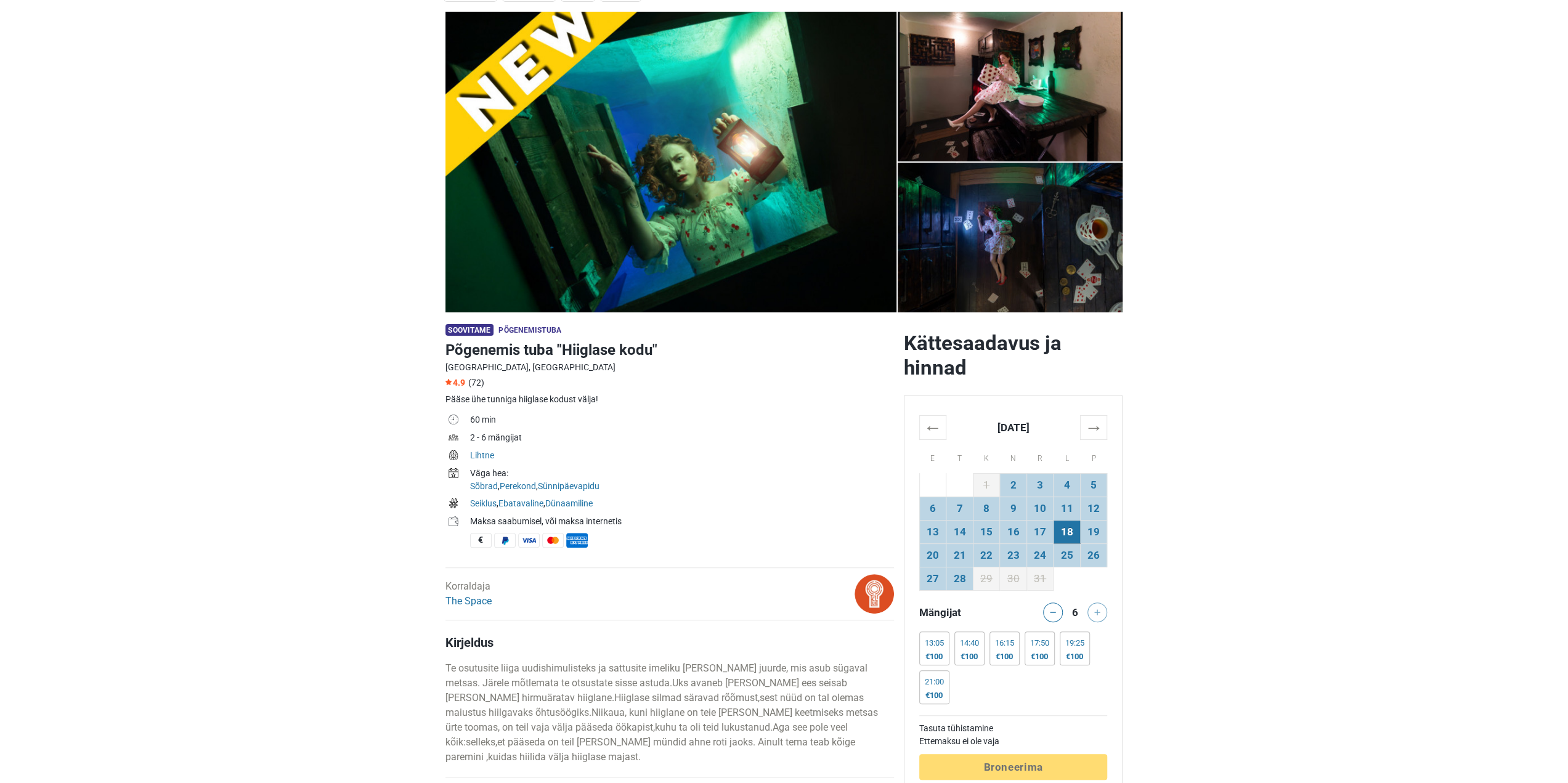
scroll to position [0, 0]
